Goal: Task Accomplishment & Management: Manage account settings

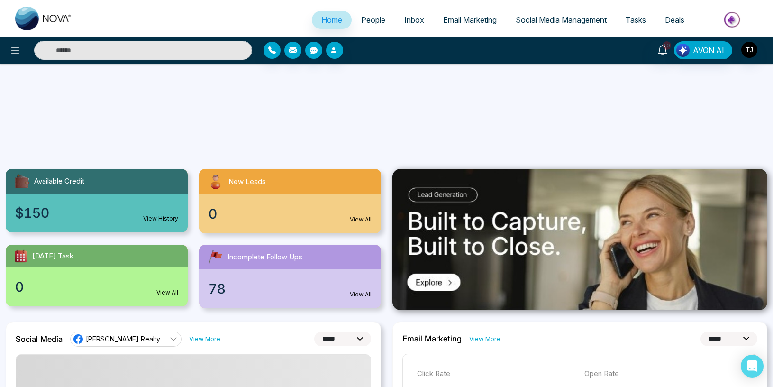
select select "*"
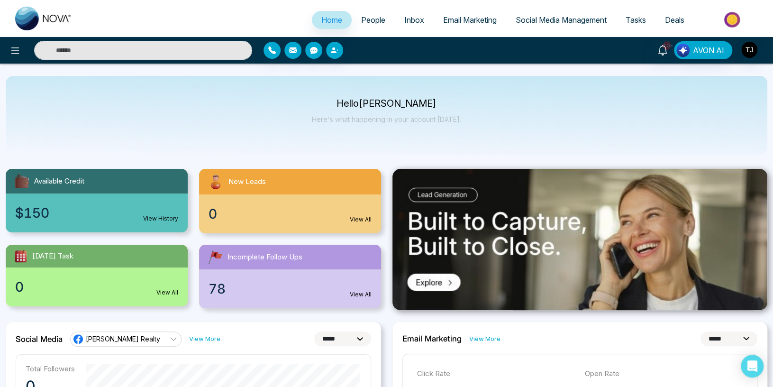
click at [366, 17] on span "People" at bounding box center [373, 19] width 24 height 9
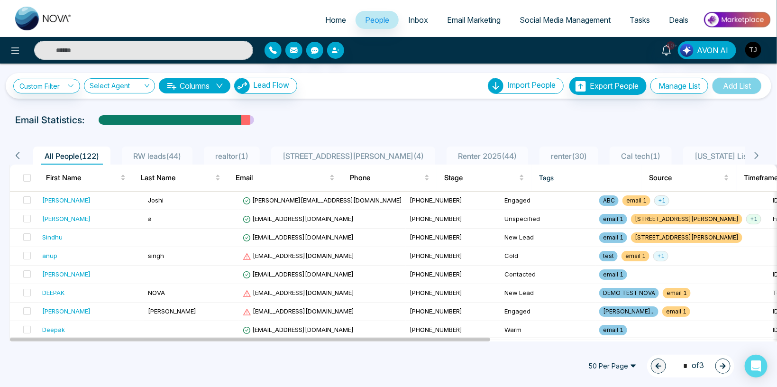
click at [412, 15] on link "Inbox" at bounding box center [418, 20] width 39 height 18
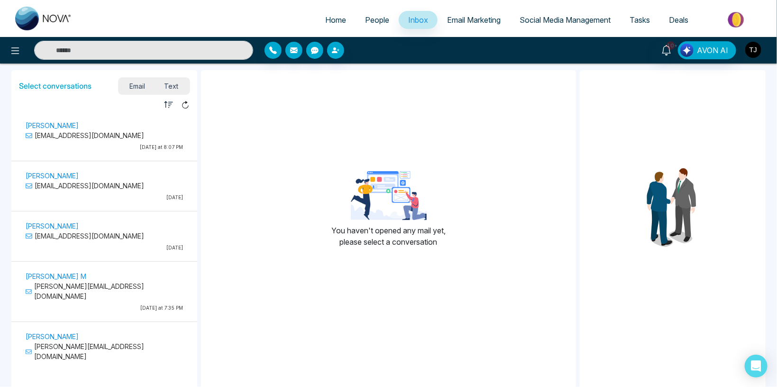
click at [752, 48] on img "button" at bounding box center [753, 50] width 16 height 16
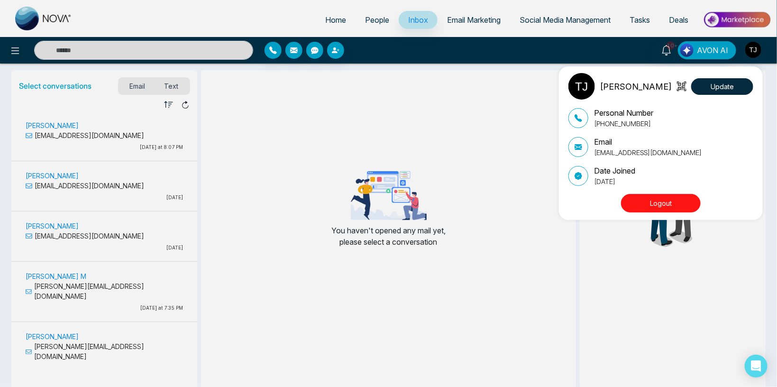
click at [725, 100] on div "[PERSON_NAME] Update Personal Number [PHONE_NUMBER] Email [EMAIL_ADDRESS][DOMAI…" at bounding box center [663, 143] width 190 height 140
click at [722, 87] on button "Update" at bounding box center [722, 86] width 62 height 17
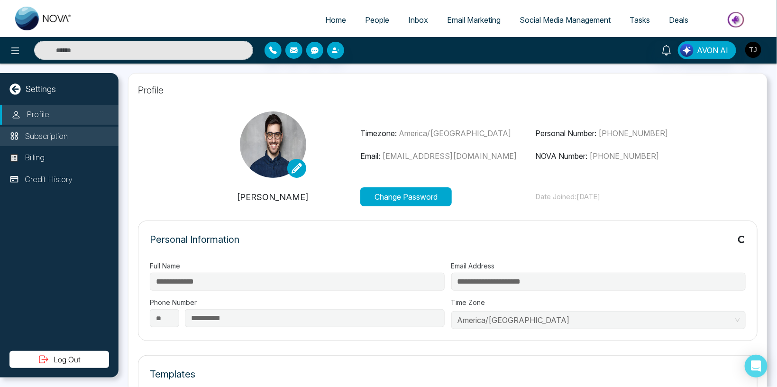
click at [63, 133] on p "Subscription" at bounding box center [46, 136] width 43 height 12
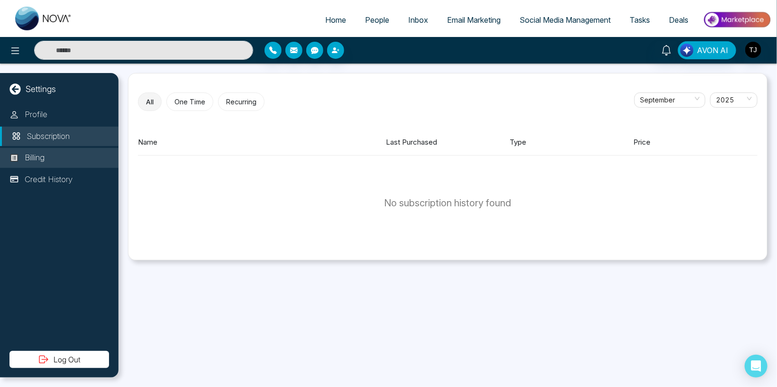
click at [45, 157] on p "Billing" at bounding box center [35, 158] width 20 height 12
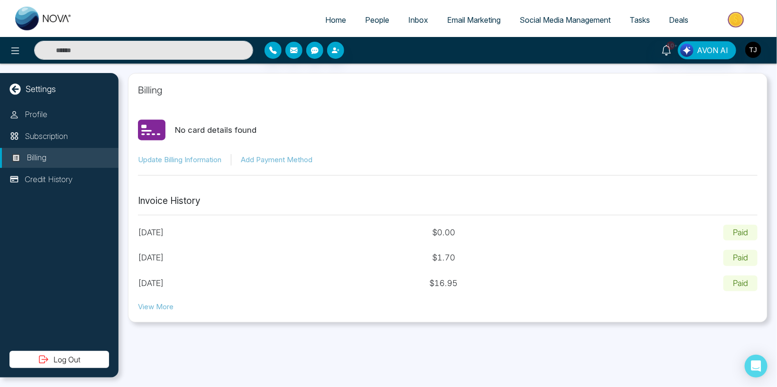
click at [365, 21] on span "People" at bounding box center [377, 19] width 24 height 9
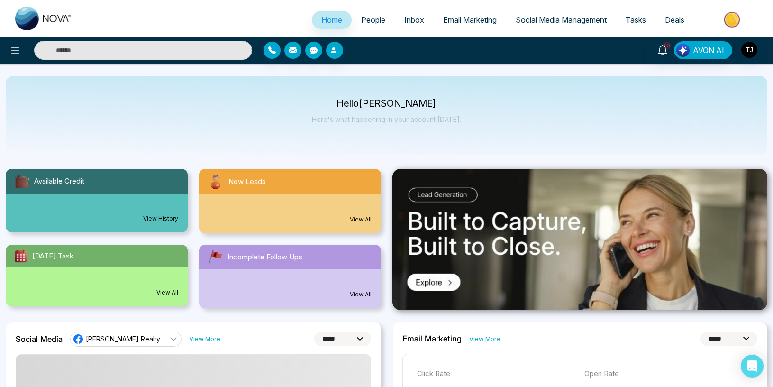
select select "*"
